Goal: Information Seeking & Learning: Learn about a topic

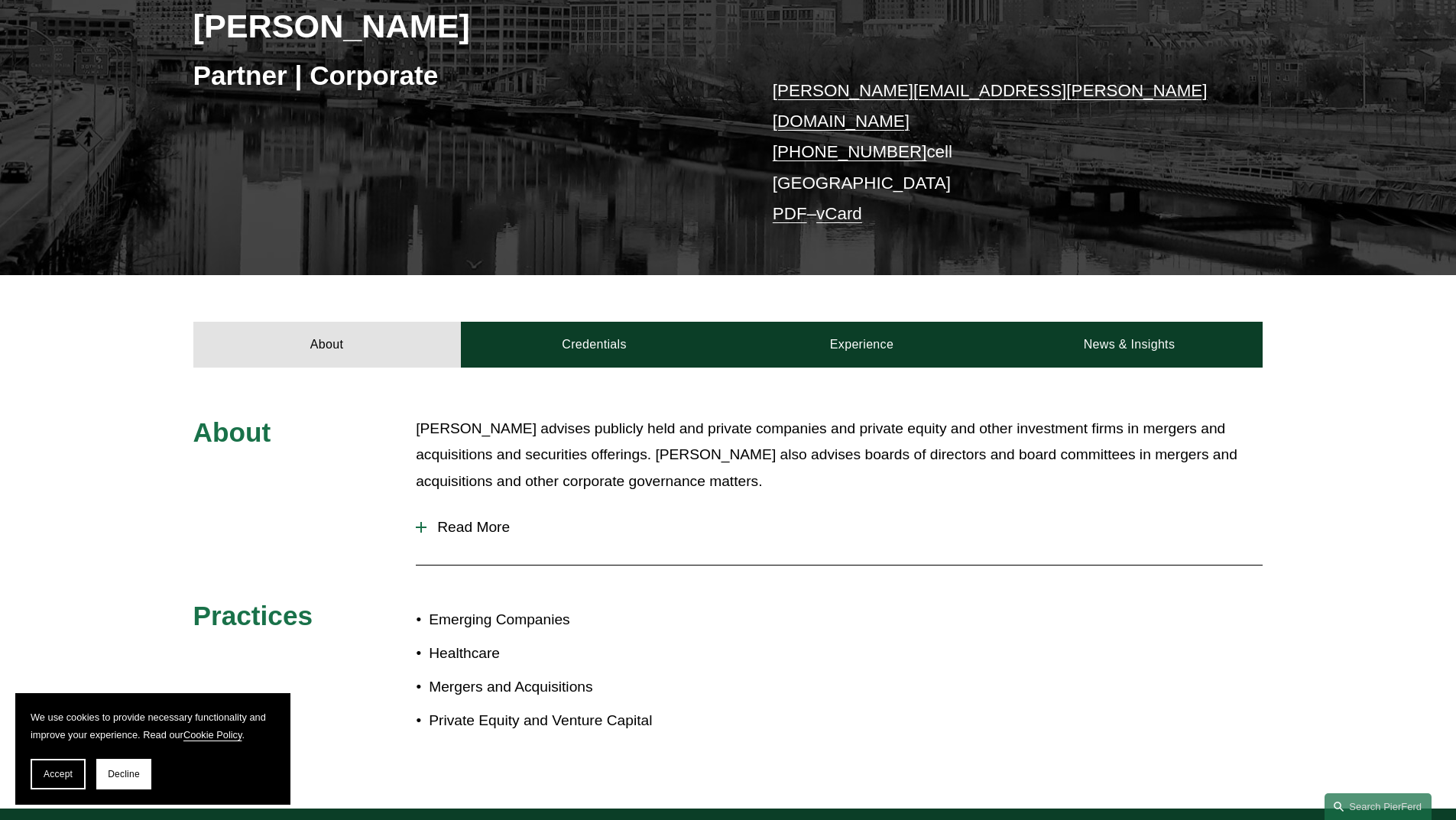
scroll to position [306, 0]
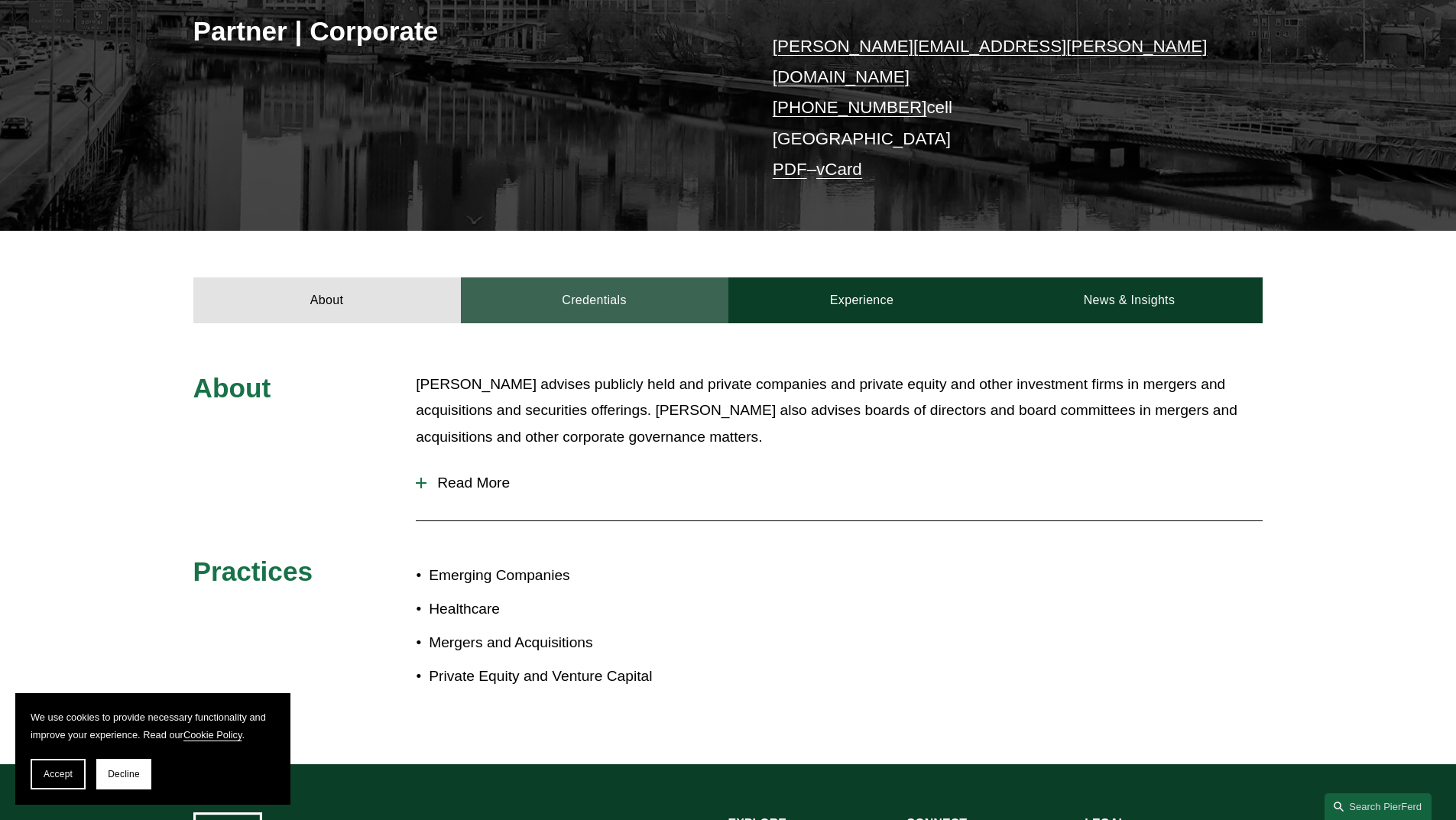
click at [573, 298] on link "Credentials" at bounding box center [594, 300] width 267 height 46
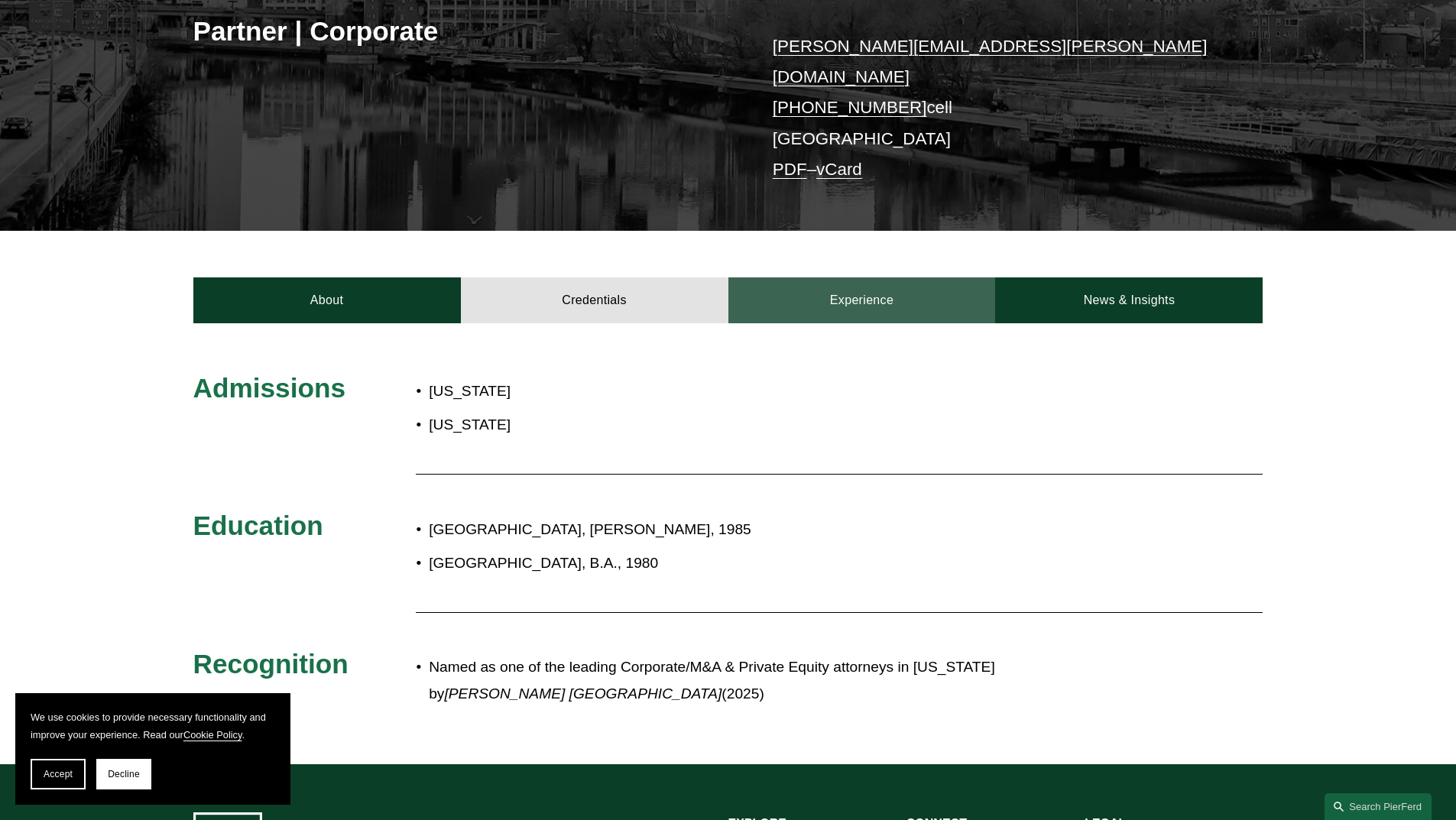
click at [794, 293] on link "Experience" at bounding box center [861, 300] width 267 height 46
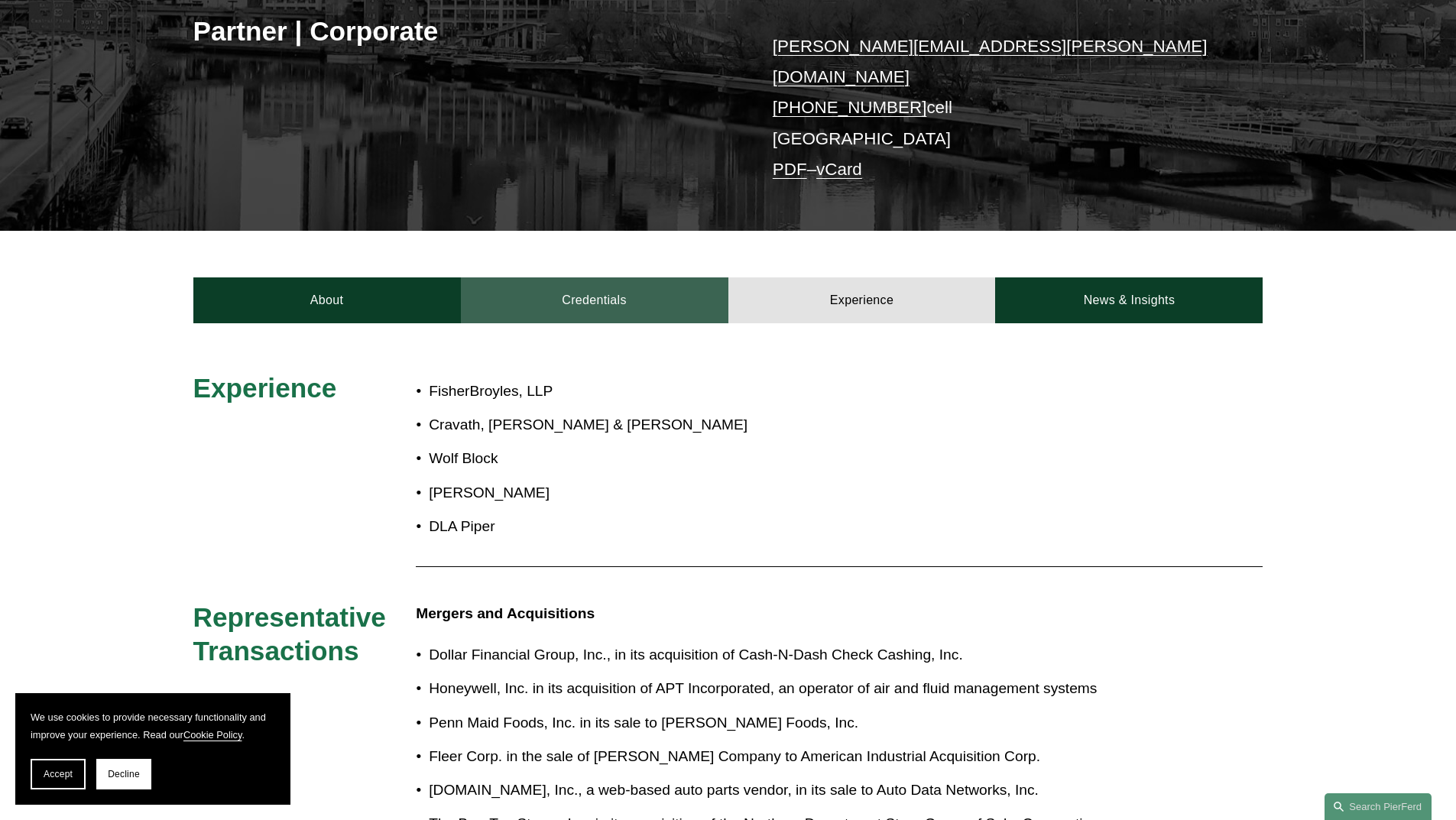
click at [649, 289] on link "Credentials" at bounding box center [594, 300] width 267 height 46
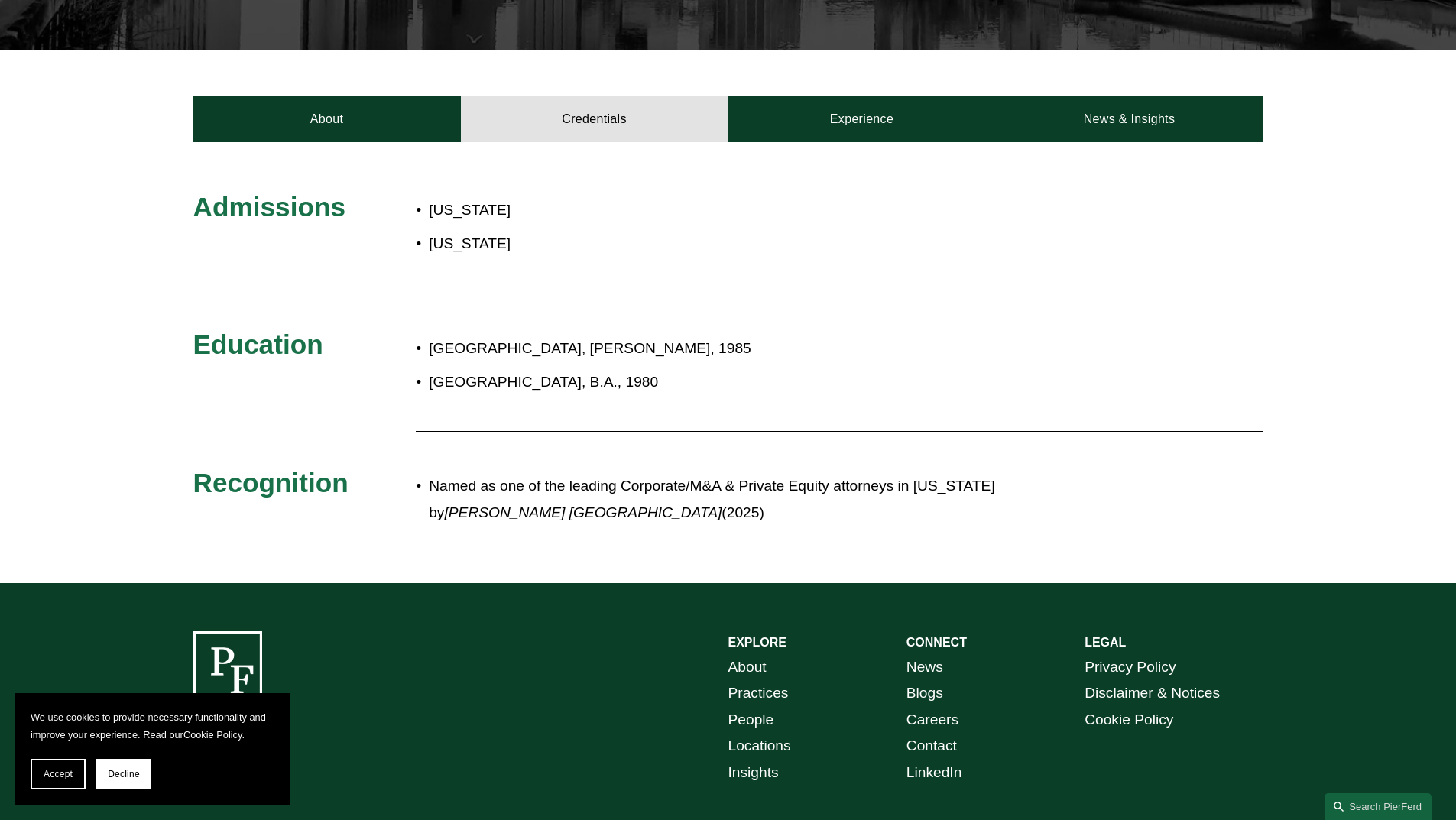
scroll to position [535, 0]
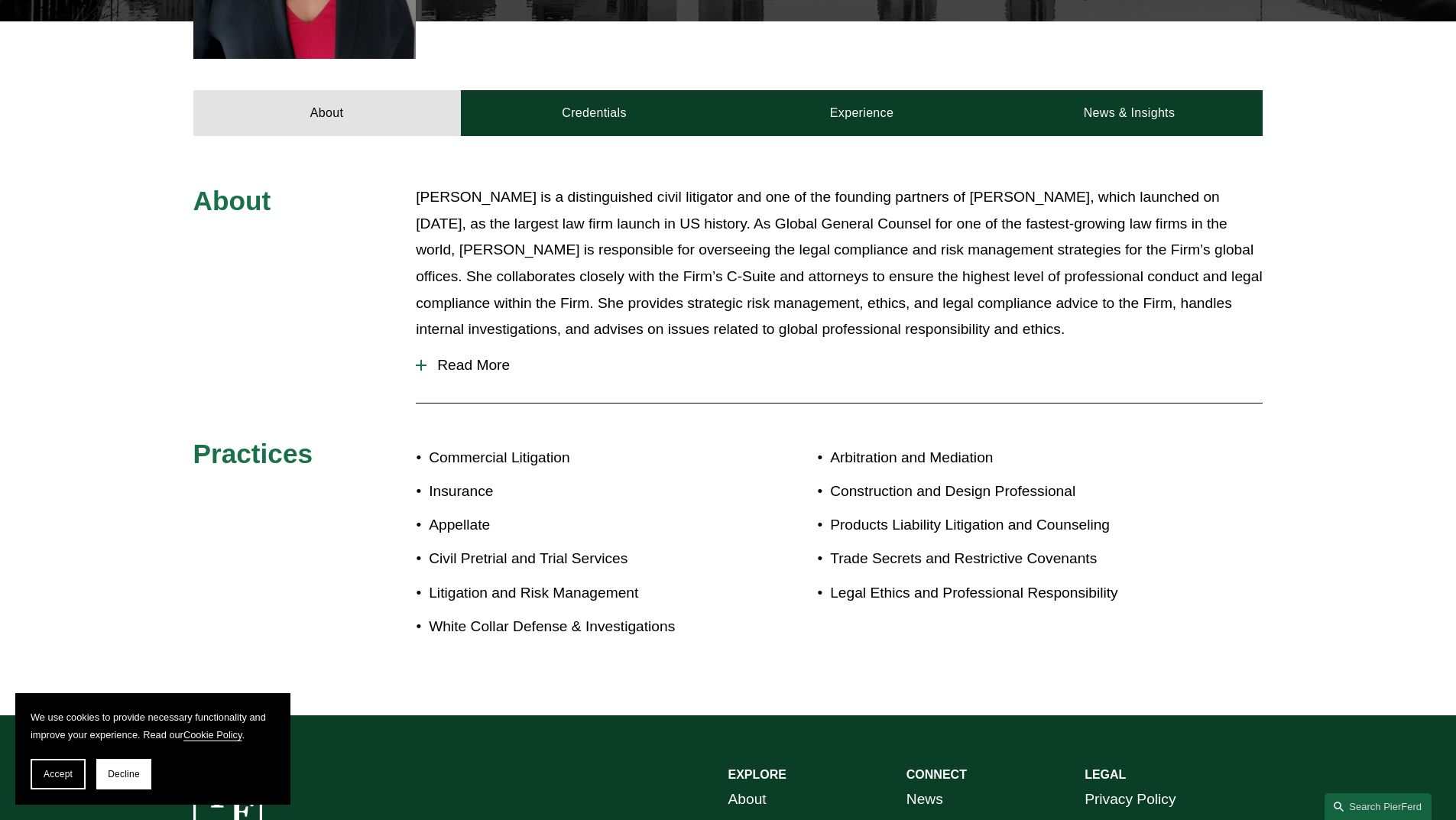
scroll to position [612, 0]
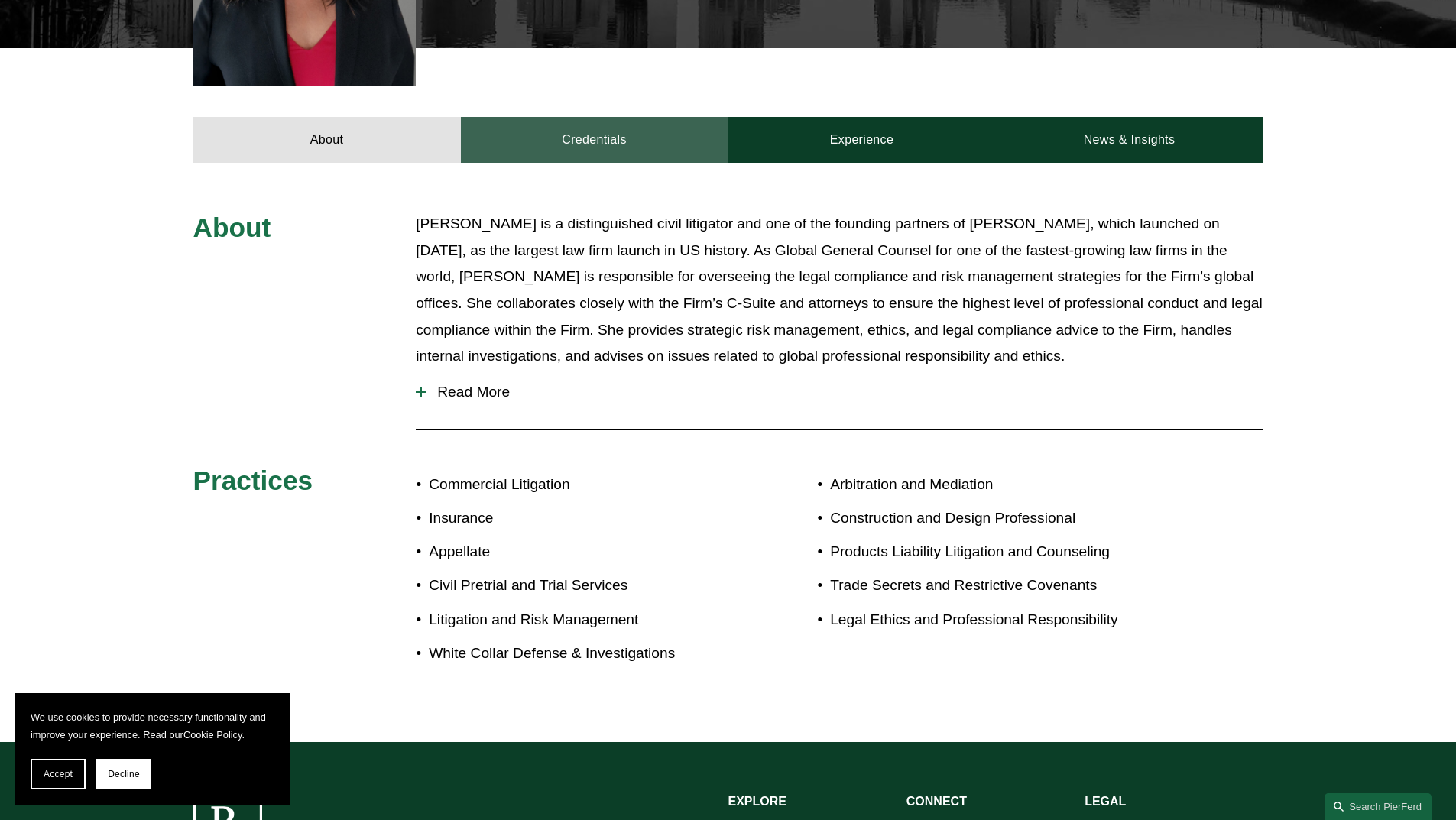
click at [587, 127] on link "Credentials" at bounding box center [594, 140] width 267 height 46
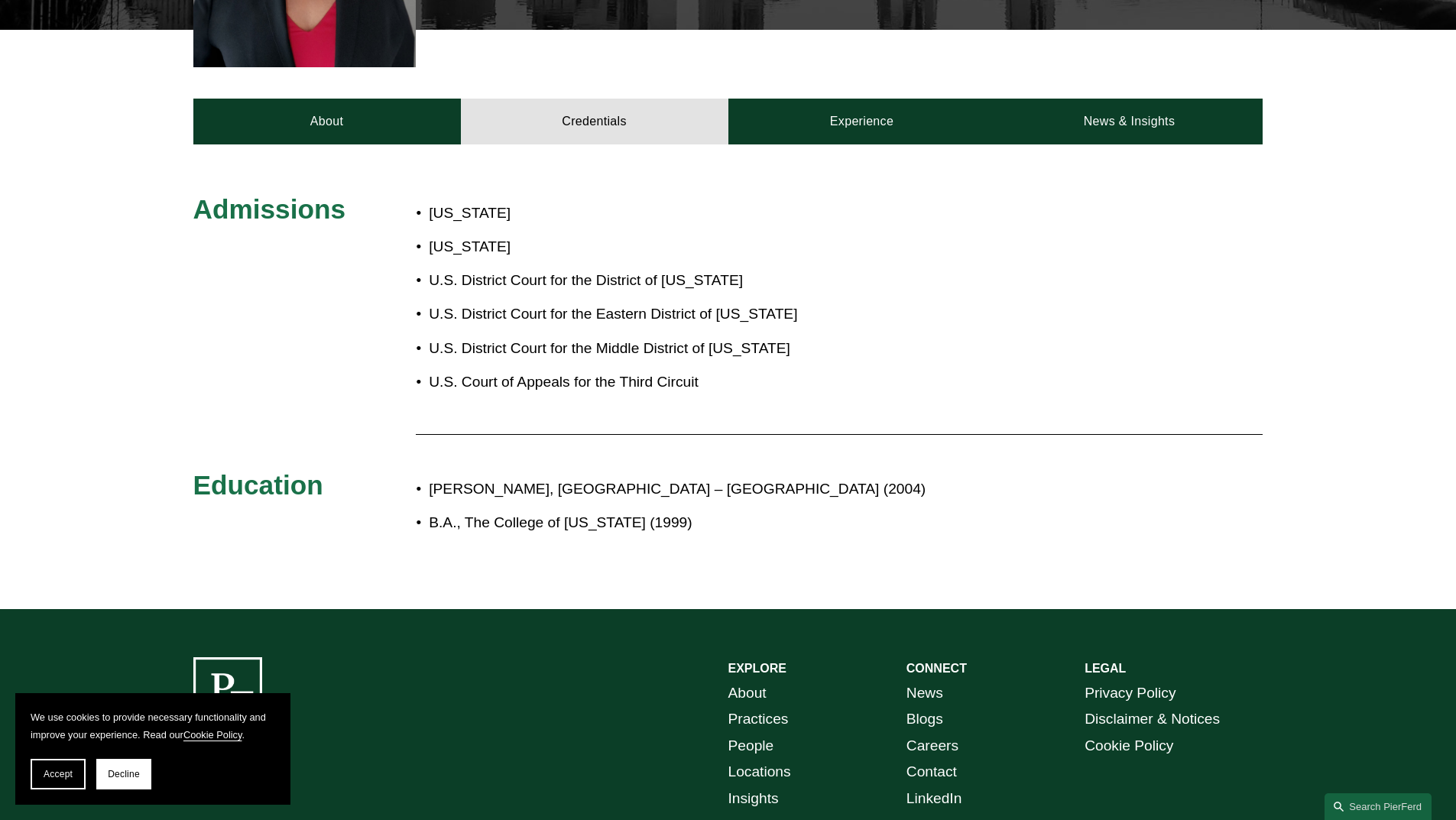
scroll to position [688, 0]
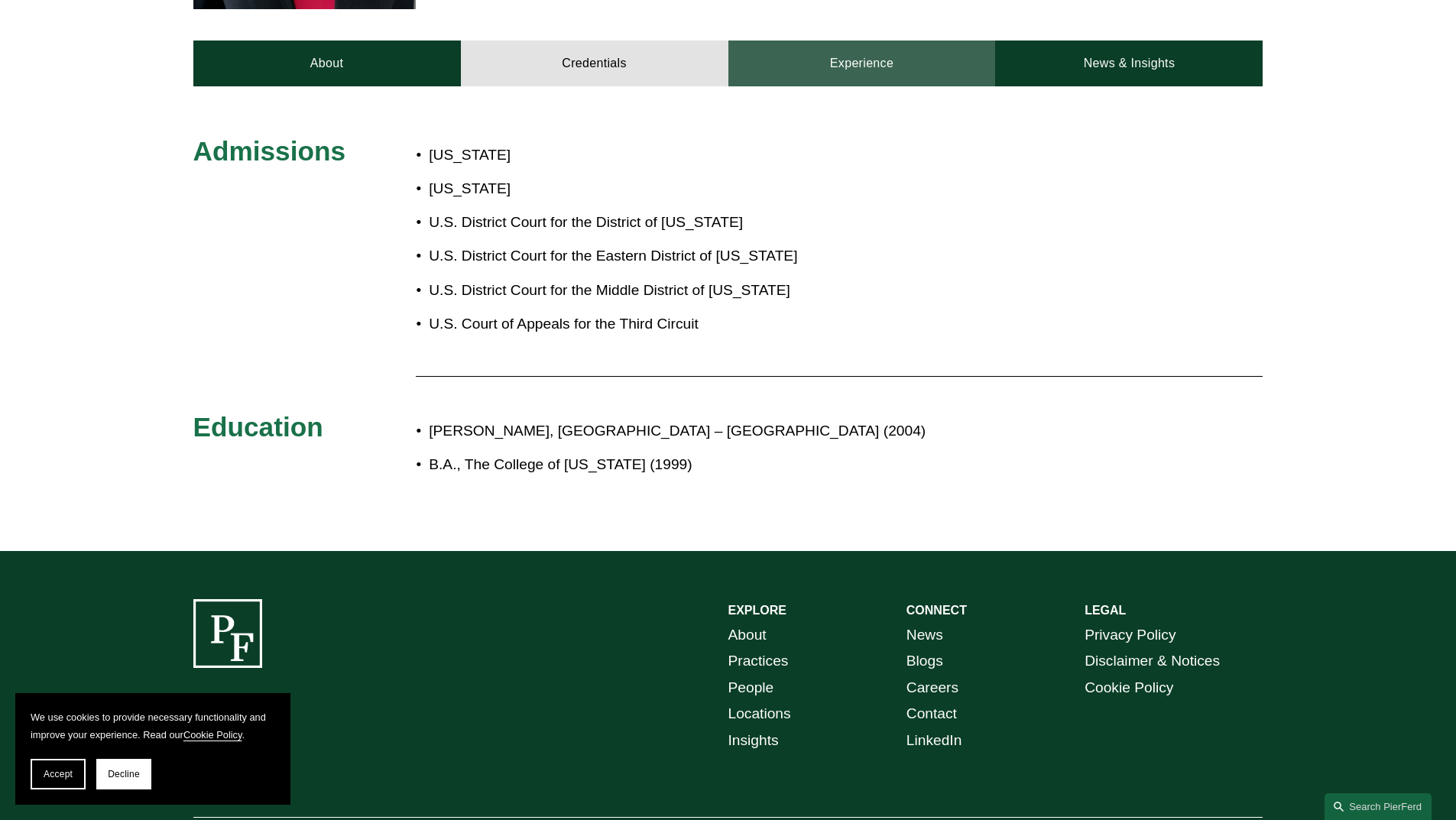
click at [838, 51] on link "Experience" at bounding box center [861, 63] width 267 height 46
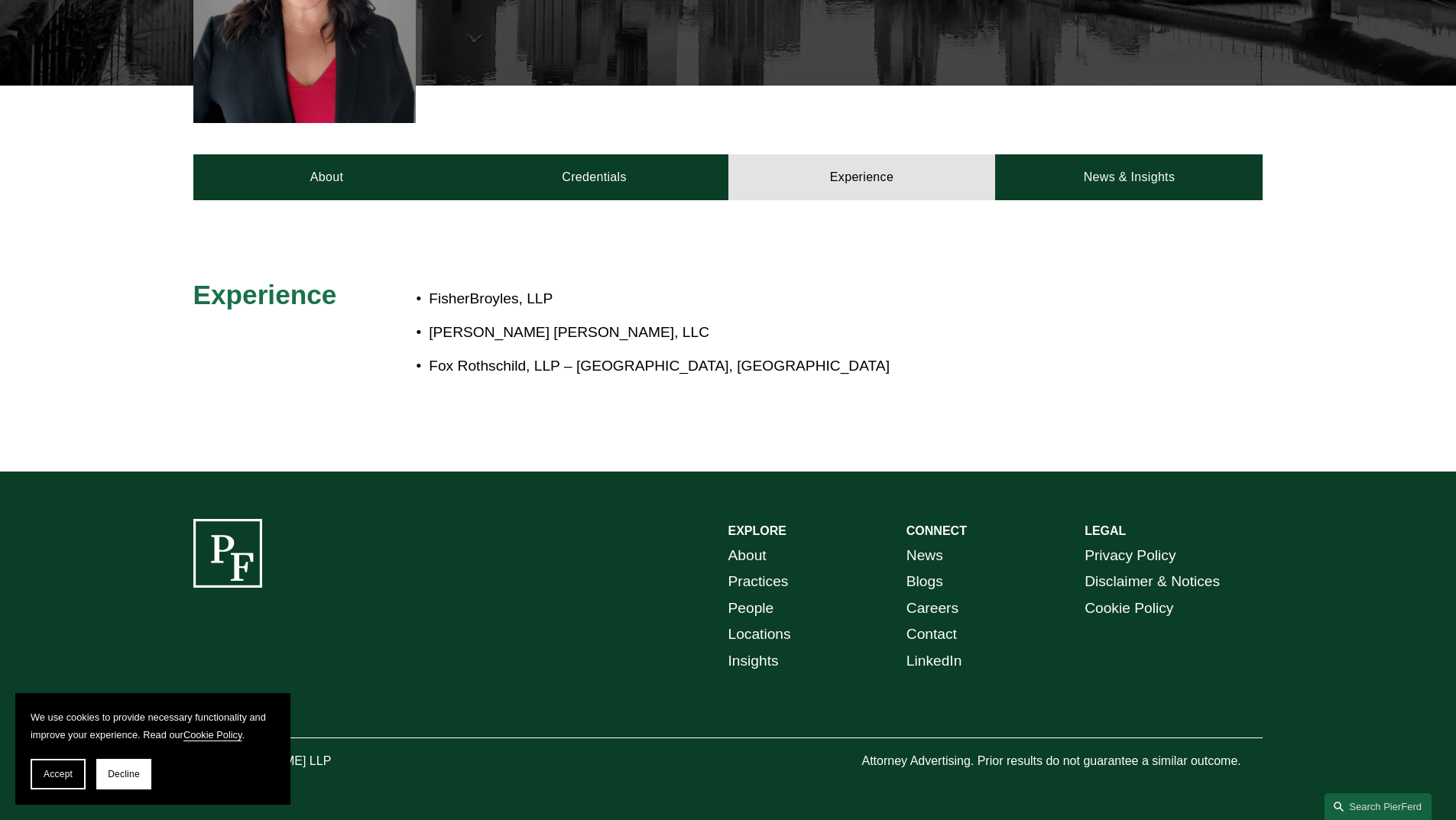
scroll to position [552, 0]
